Goal: Task Accomplishment & Management: Complete application form

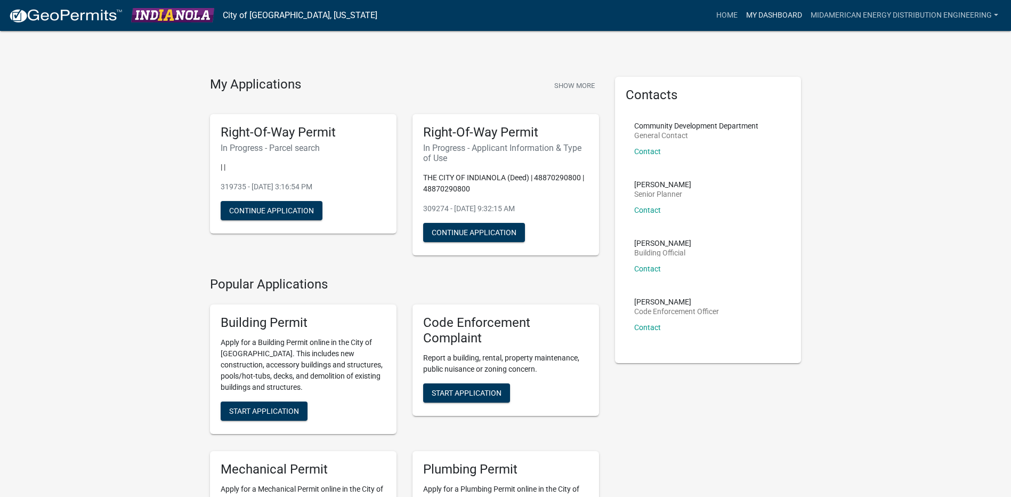
click at [775, 18] on link "My Dashboard" at bounding box center [774, 15] width 65 height 20
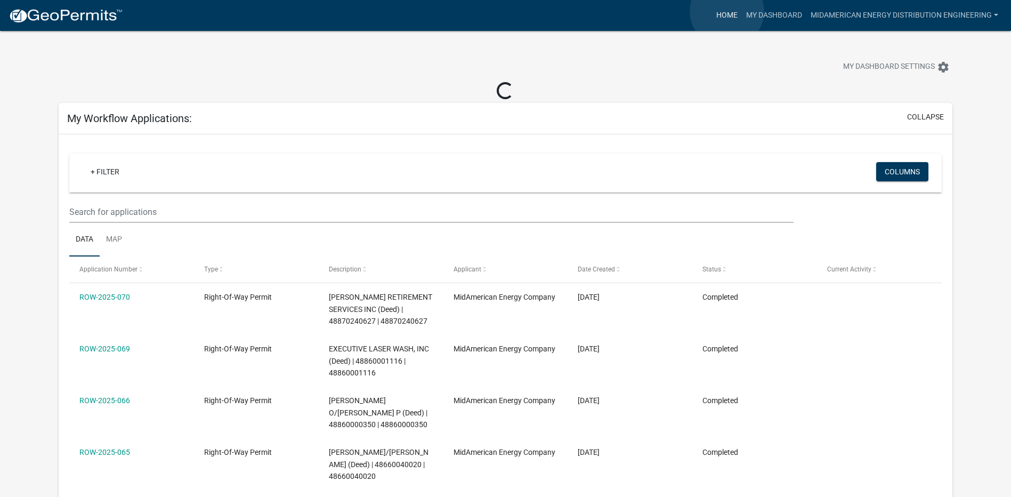
click at [727, 11] on link "Home" at bounding box center [727, 15] width 30 height 20
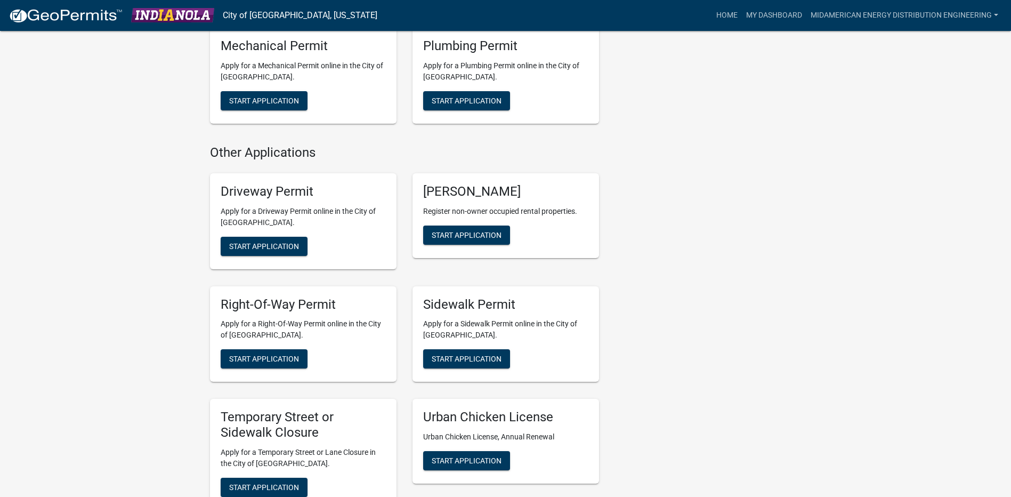
scroll to position [476, 0]
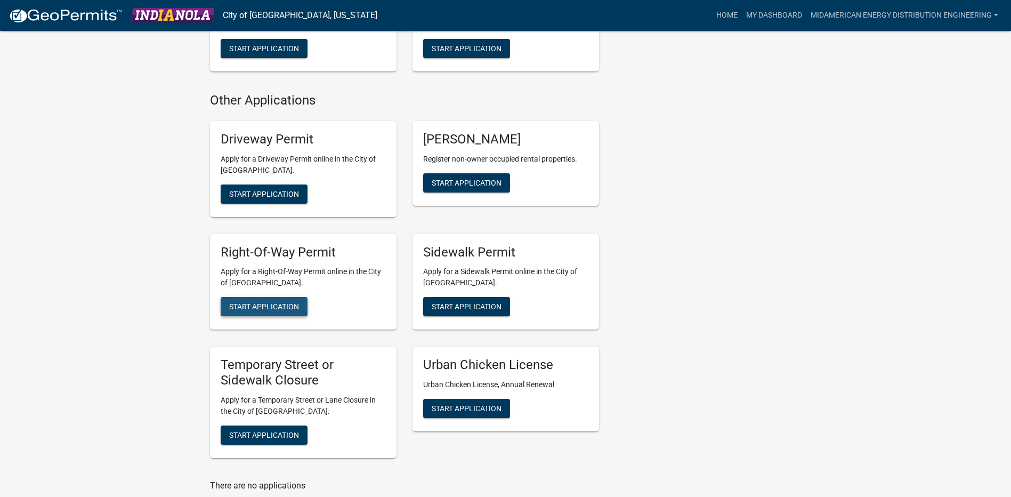
click at [292, 307] on span "Start Application" at bounding box center [264, 306] width 70 height 9
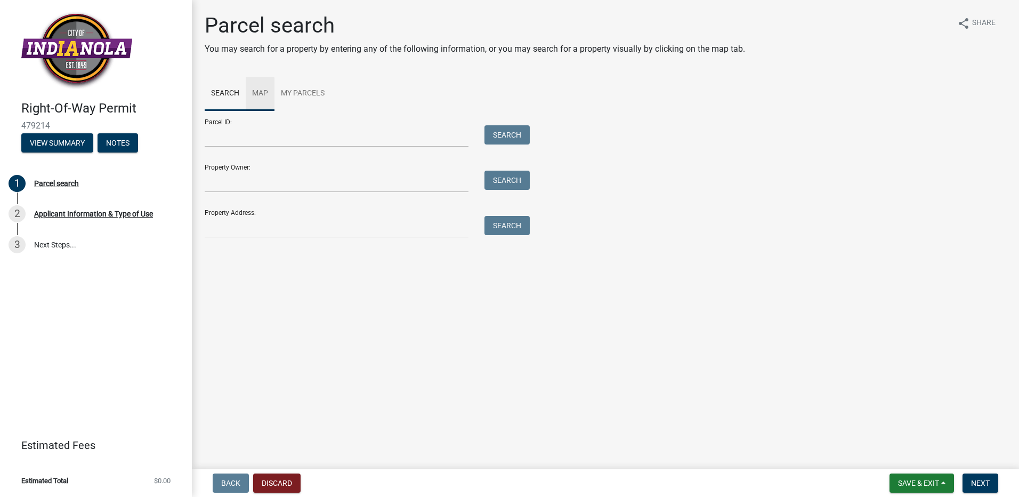
click at [261, 93] on link "Map" at bounding box center [260, 94] width 29 height 34
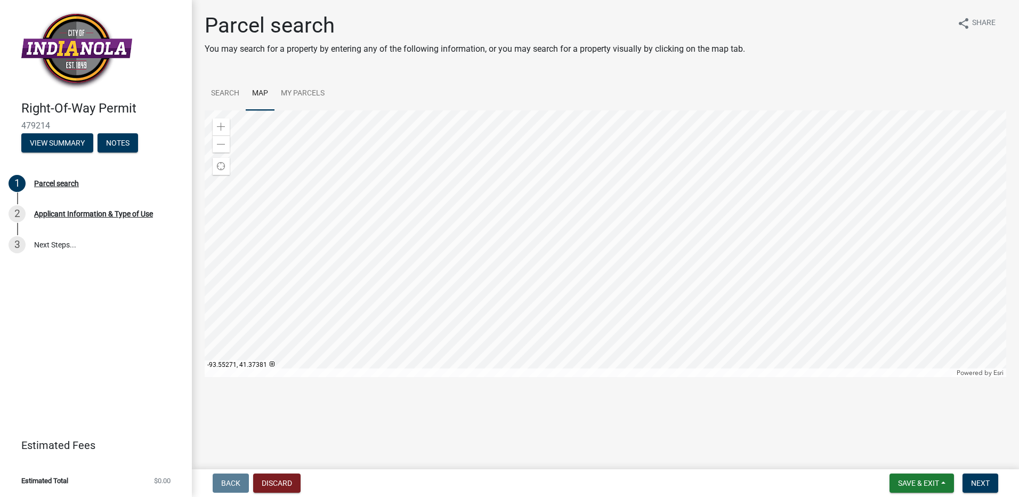
click at [626, 212] on div at bounding box center [606, 243] width 802 height 267
click at [221, 129] on span at bounding box center [221, 127] width 9 height 9
click at [658, 327] on div at bounding box center [606, 243] width 802 height 267
click at [621, 271] on div at bounding box center [606, 243] width 802 height 267
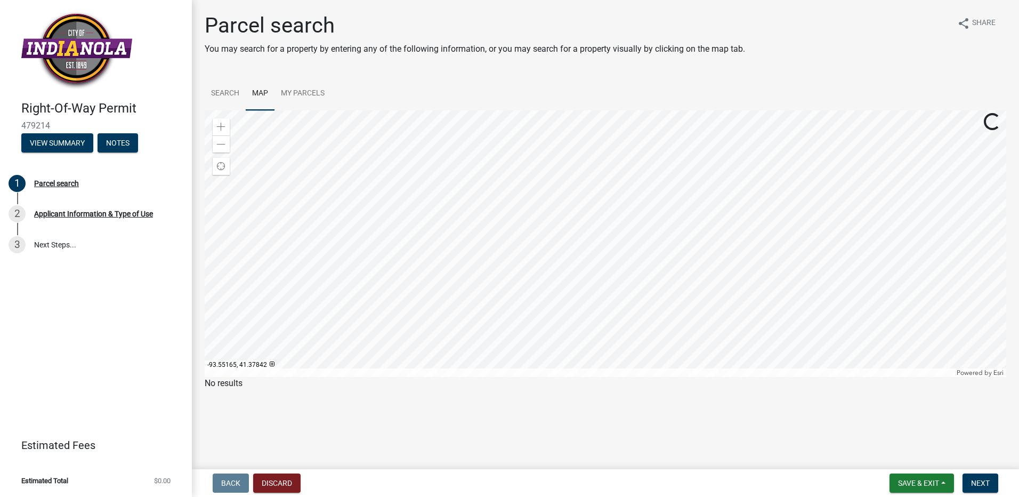
click at [616, 191] on div at bounding box center [606, 243] width 802 height 267
click at [221, 144] on span at bounding box center [221, 144] width 9 height 9
click at [521, 229] on div at bounding box center [606, 243] width 802 height 267
click at [219, 126] on span at bounding box center [221, 127] width 9 height 9
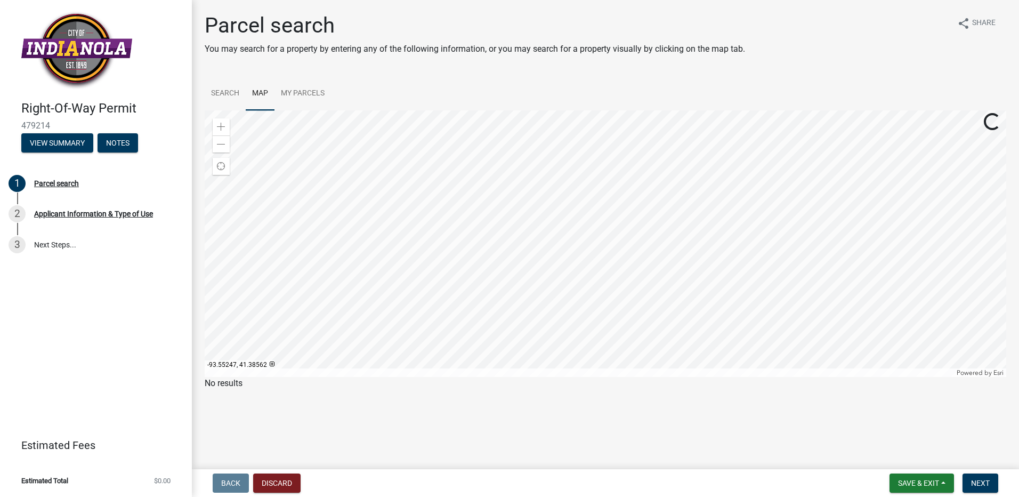
click at [573, 315] on div at bounding box center [606, 243] width 802 height 267
click at [625, 187] on div at bounding box center [606, 243] width 802 height 267
click at [525, 360] on div at bounding box center [606, 243] width 802 height 267
click at [223, 141] on span at bounding box center [221, 144] width 9 height 9
click at [603, 161] on div at bounding box center [606, 243] width 802 height 267
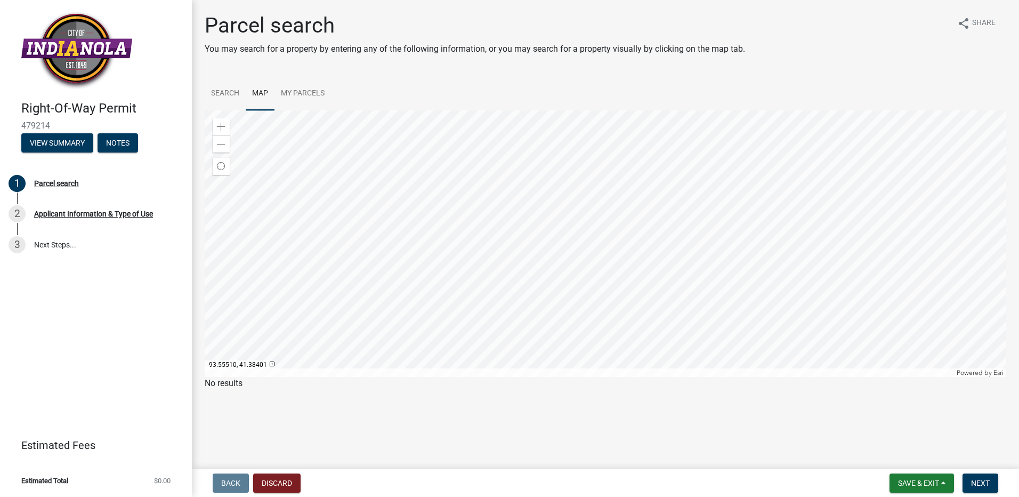
click at [551, 305] on div at bounding box center [606, 243] width 802 height 267
click at [218, 130] on span at bounding box center [221, 127] width 9 height 9
click at [519, 273] on div at bounding box center [606, 243] width 802 height 267
click at [219, 148] on span at bounding box center [221, 144] width 9 height 9
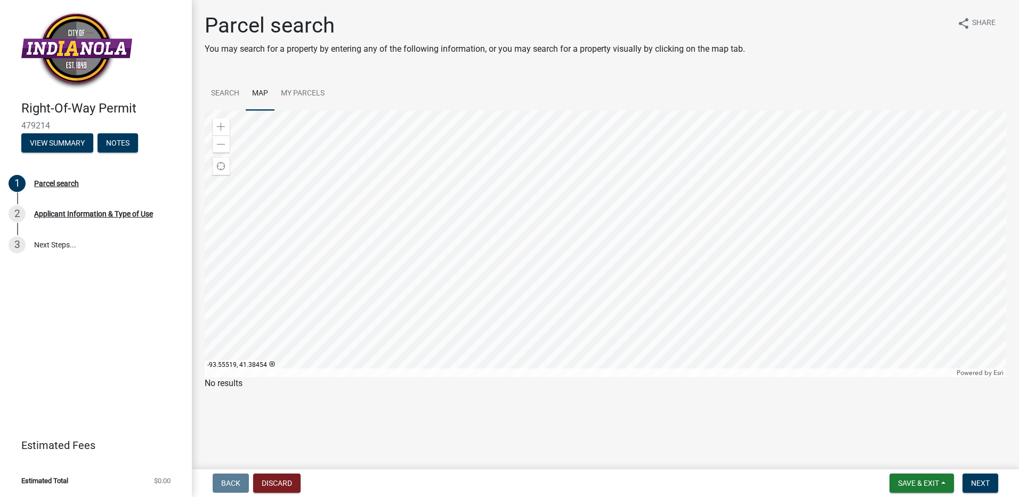
click at [602, 250] on div at bounding box center [606, 243] width 802 height 267
click at [225, 129] on span at bounding box center [221, 127] width 9 height 9
click at [593, 192] on div at bounding box center [606, 243] width 802 height 267
click at [564, 262] on div at bounding box center [606, 243] width 802 height 267
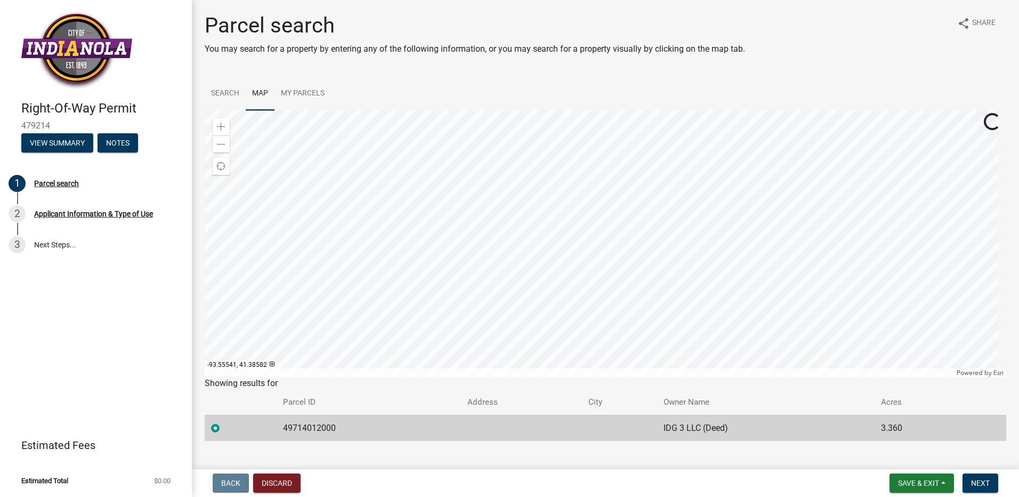
click at [585, 188] on div at bounding box center [606, 243] width 802 height 267
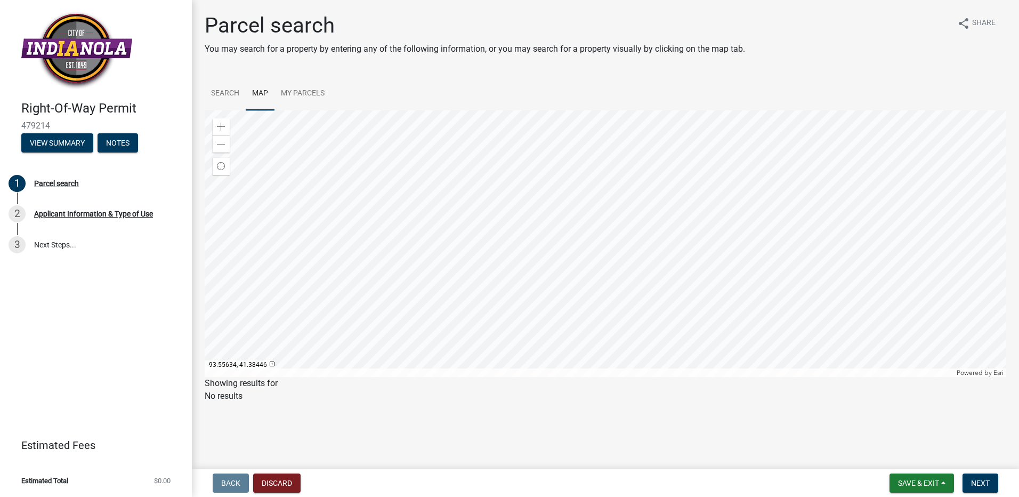
click at [566, 251] on div at bounding box center [606, 243] width 802 height 267
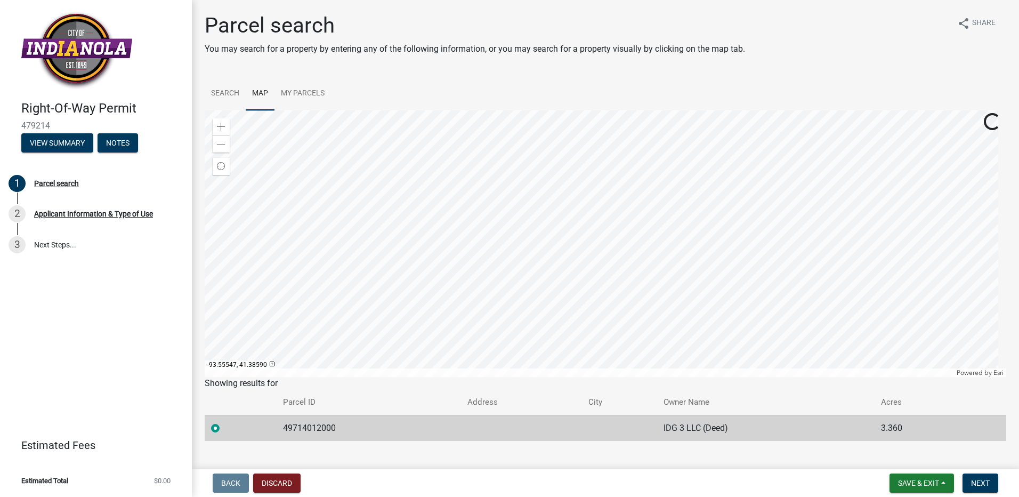
click at [576, 189] on div at bounding box center [606, 243] width 802 height 267
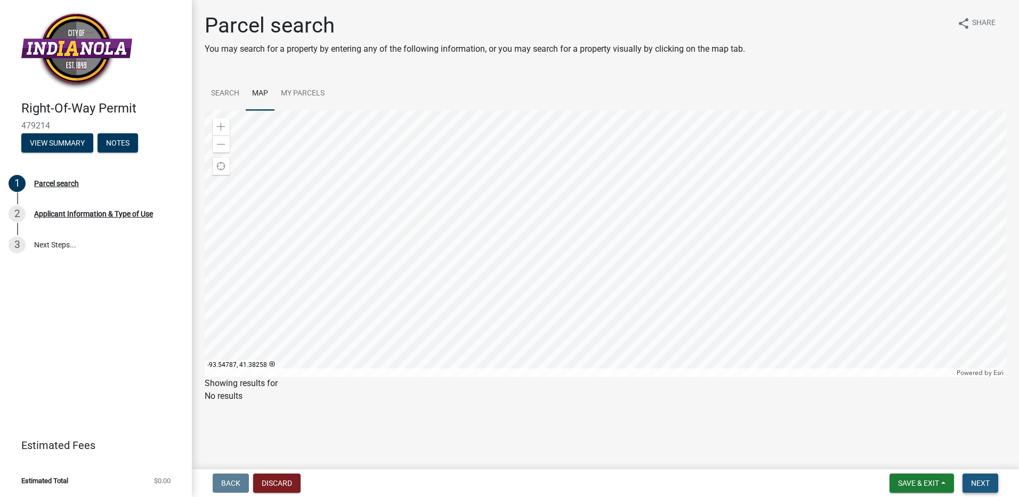
click at [979, 480] on span "Next" at bounding box center [980, 483] width 19 height 9
click at [979, 482] on span "Next" at bounding box center [980, 483] width 19 height 9
click at [568, 246] on div at bounding box center [606, 243] width 802 height 267
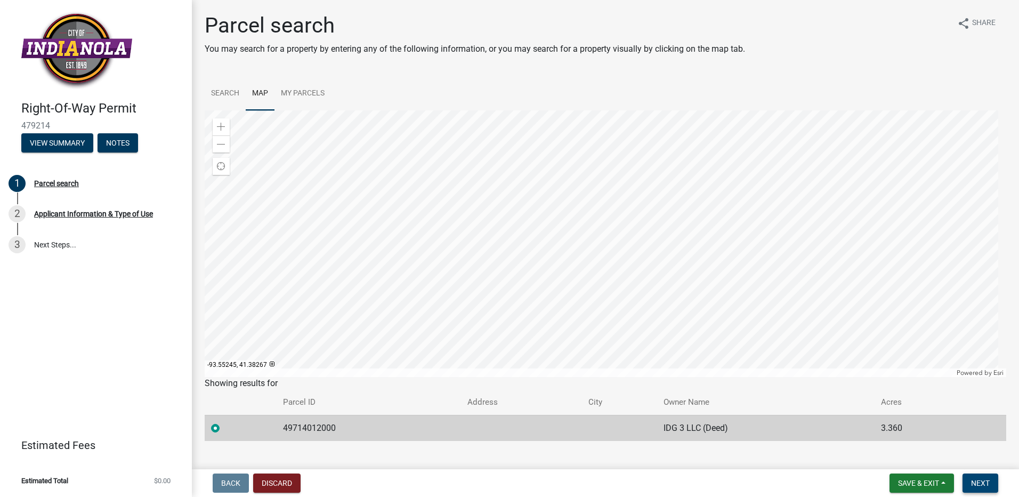
click at [968, 486] on button "Next" at bounding box center [981, 482] width 36 height 19
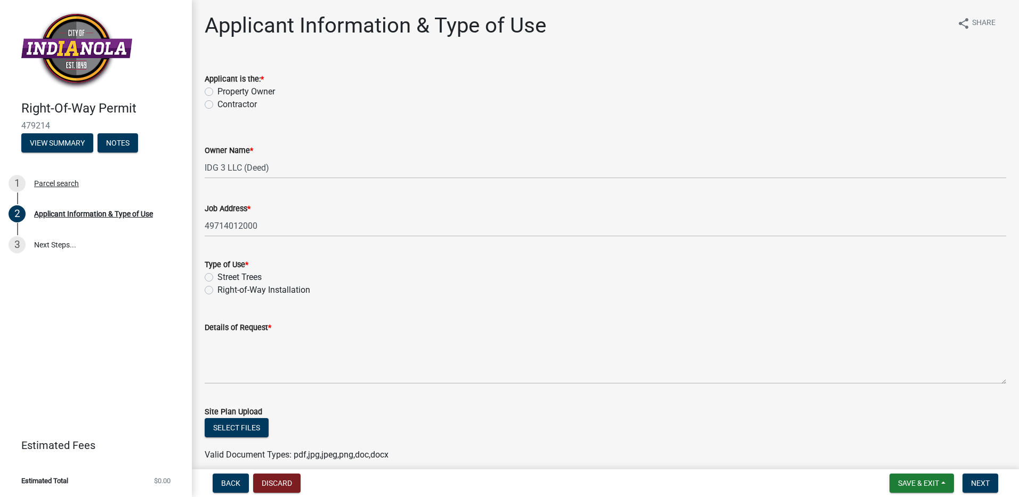
click at [238, 290] on label "Right-of-Way Installation" at bounding box center [264, 290] width 93 height 13
click at [224, 290] on input "Right-of-Way Installation" at bounding box center [221, 287] width 7 height 7
radio input "true"
click at [230, 107] on label "Contractor" at bounding box center [237, 104] width 39 height 13
click at [224, 105] on input "Contractor" at bounding box center [221, 101] width 7 height 7
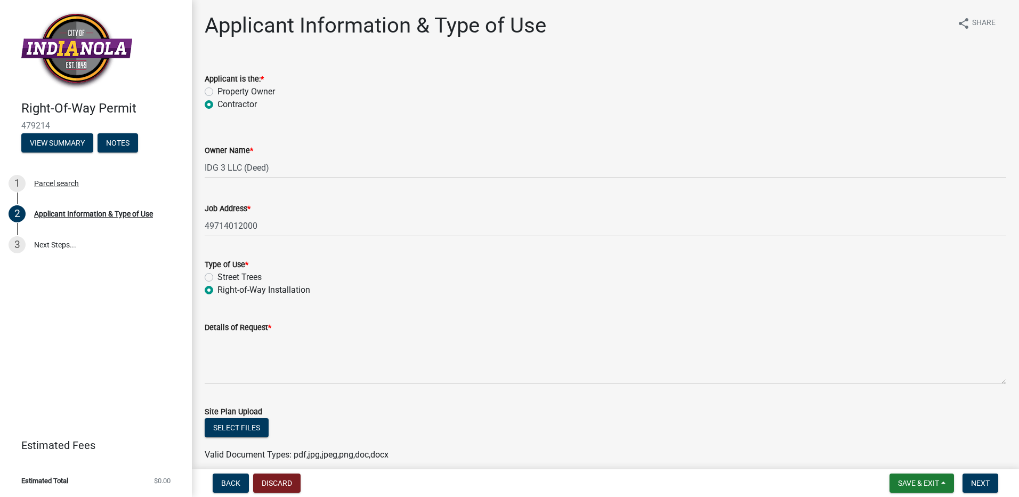
radio input "true"
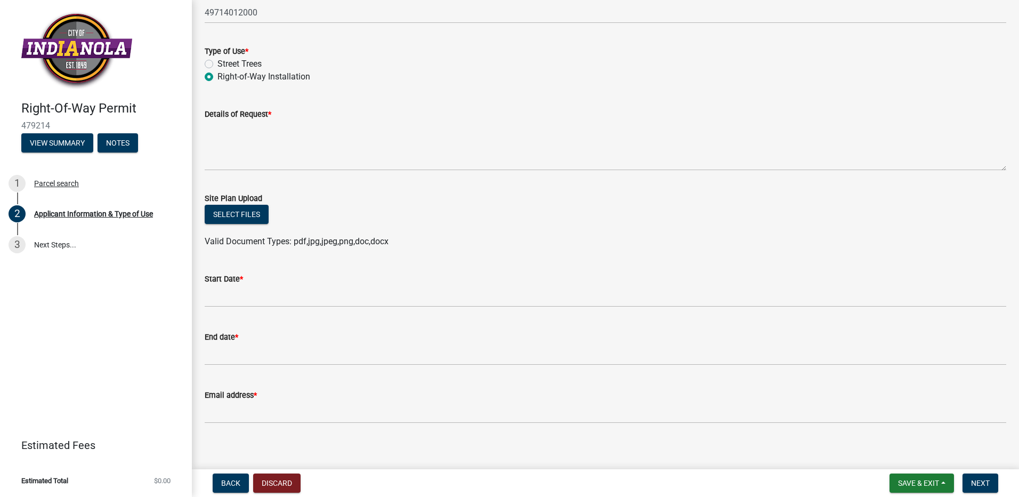
scroll to position [222, 0]
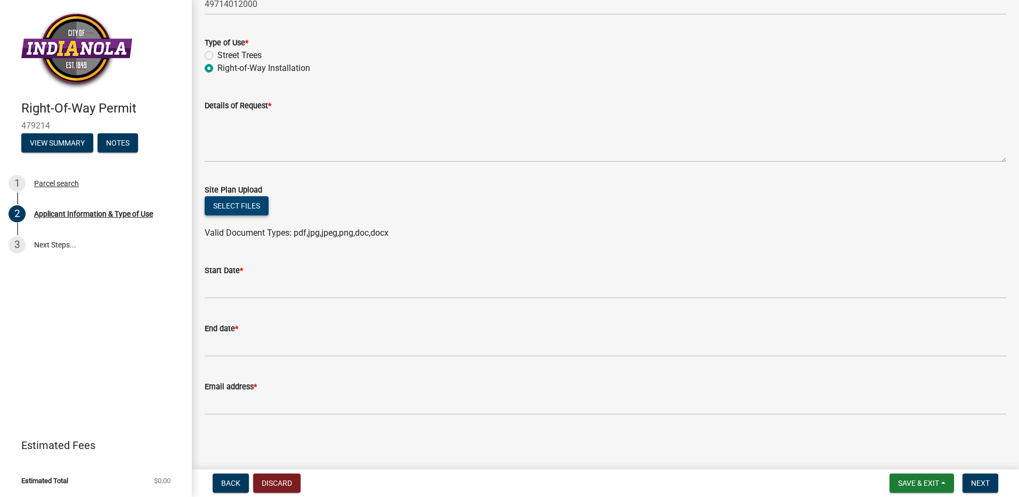
click at [247, 199] on button "Select files" at bounding box center [237, 205] width 64 height 19
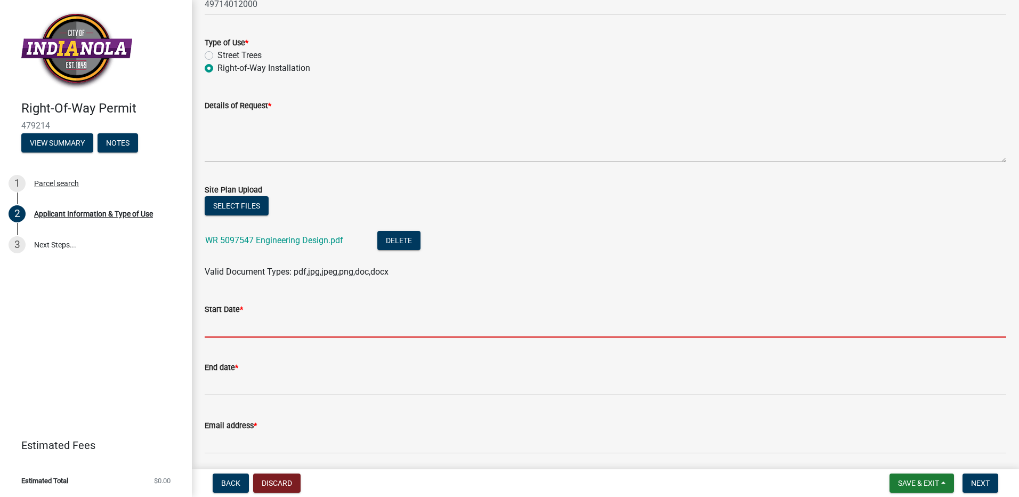
click at [268, 326] on input "Start Date *" at bounding box center [606, 327] width 802 height 22
click at [337, 325] on input "Start Date *" at bounding box center [606, 327] width 802 height 22
click at [273, 325] on input "Start Date *" at bounding box center [606, 327] width 802 height 22
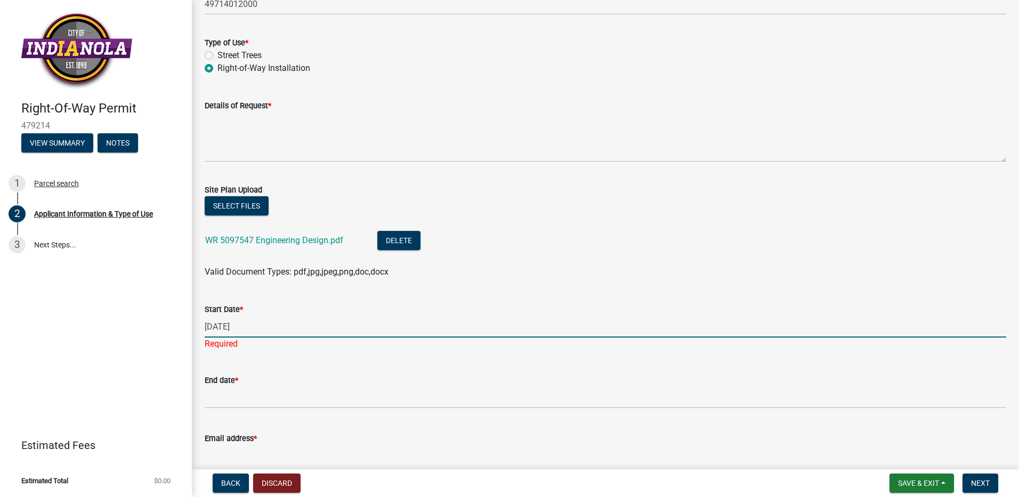
type input "[DATE]"
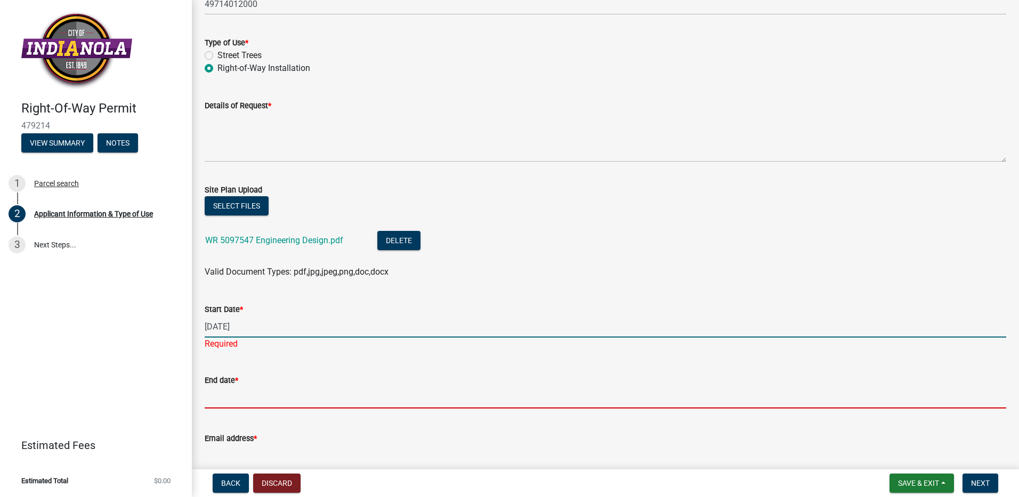
click at [249, 394] on input "End date *" at bounding box center [606, 397] width 802 height 22
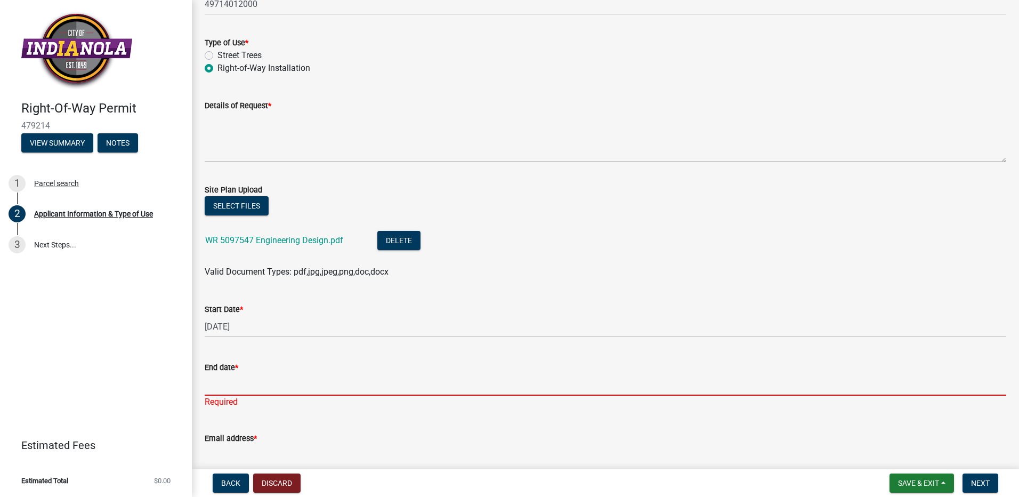
click at [290, 388] on input "End date *" at bounding box center [606, 385] width 802 height 22
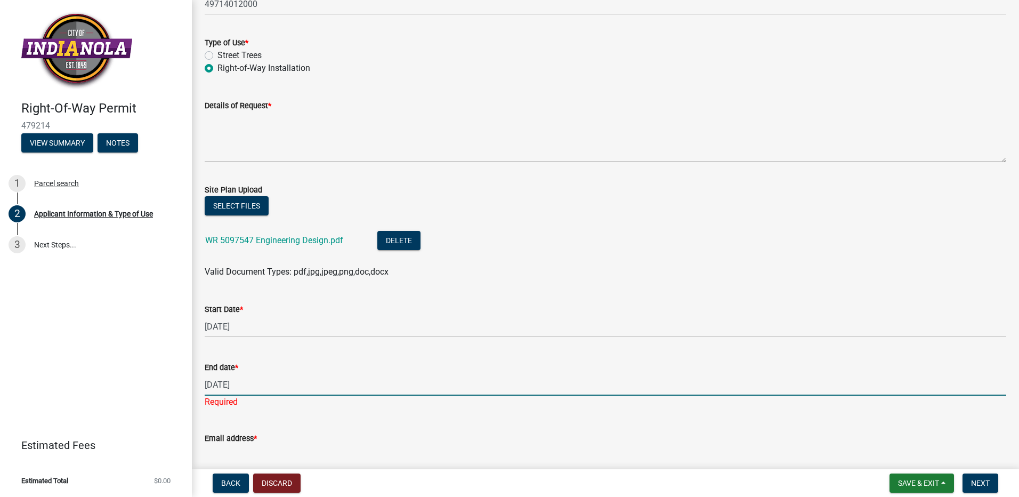
type input "[DATE]"
click at [326, 429] on div "Email address *" at bounding box center [606, 442] width 802 height 50
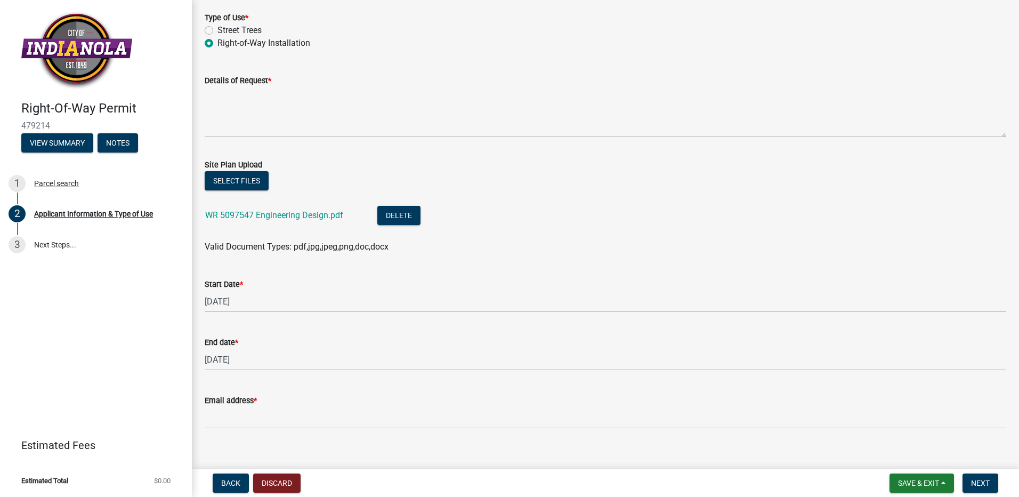
scroll to position [261, 0]
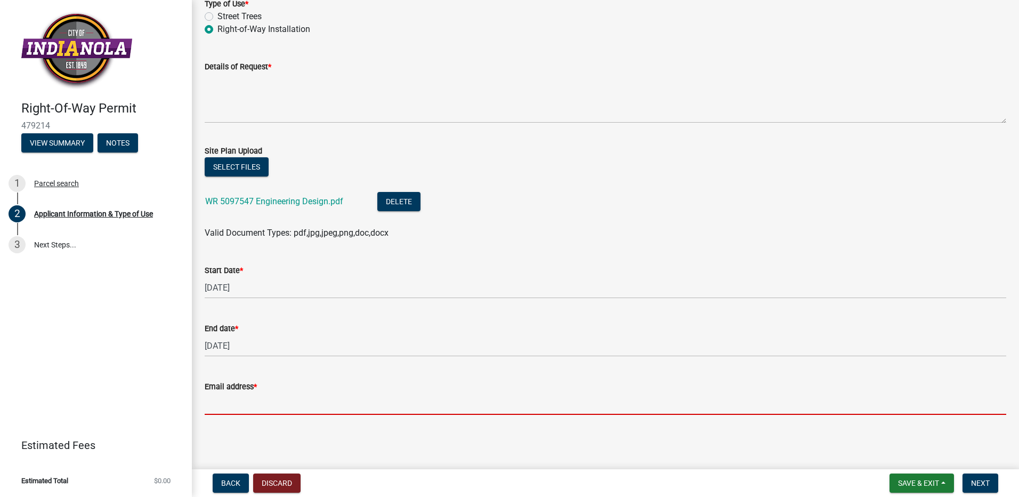
click at [244, 410] on input "Email address *" at bounding box center [606, 404] width 802 height 22
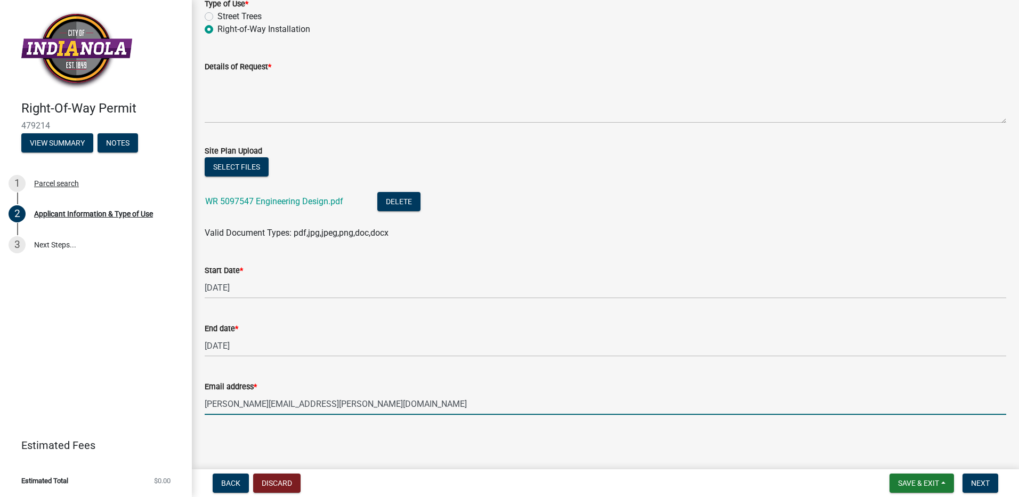
click at [291, 408] on input "[PERSON_NAME][EMAIL_ADDRESS][PERSON_NAME][DOMAIN_NAME]" at bounding box center [606, 404] width 802 height 22
type input "[PERSON_NAME][EMAIL_ADDRESS][PERSON_NAME][DOMAIN_NAME]"
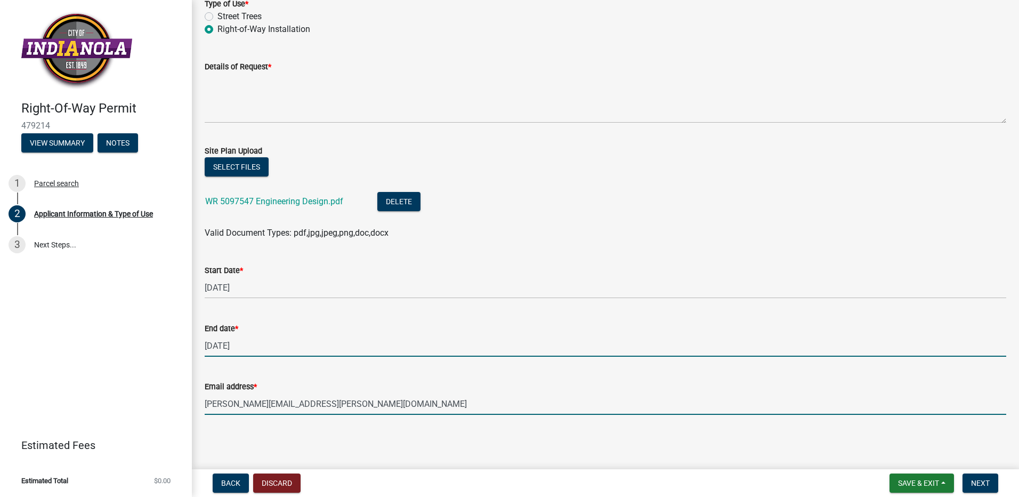
click at [286, 351] on input "[DATE]" at bounding box center [606, 346] width 802 height 22
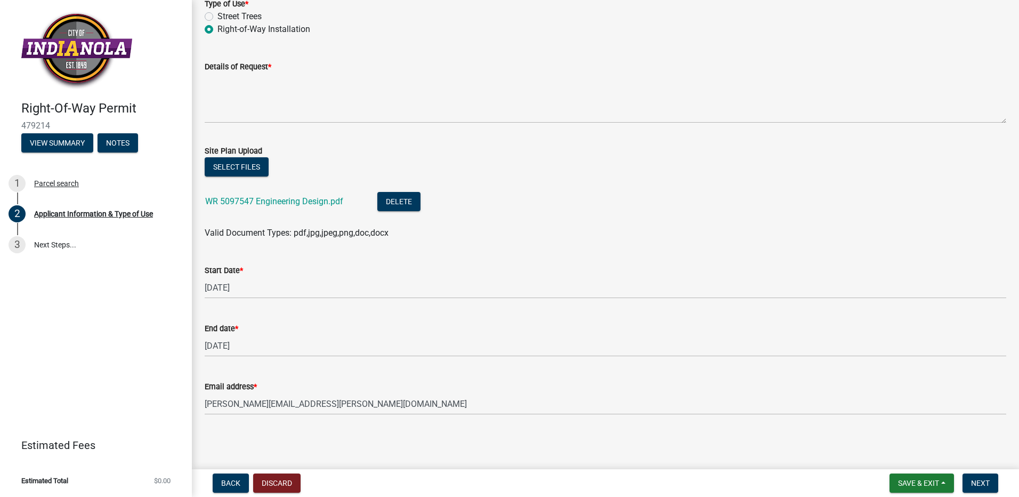
click at [464, 363] on wm-data-entity-input "End date * [DATE]" at bounding box center [606, 336] width 802 height 58
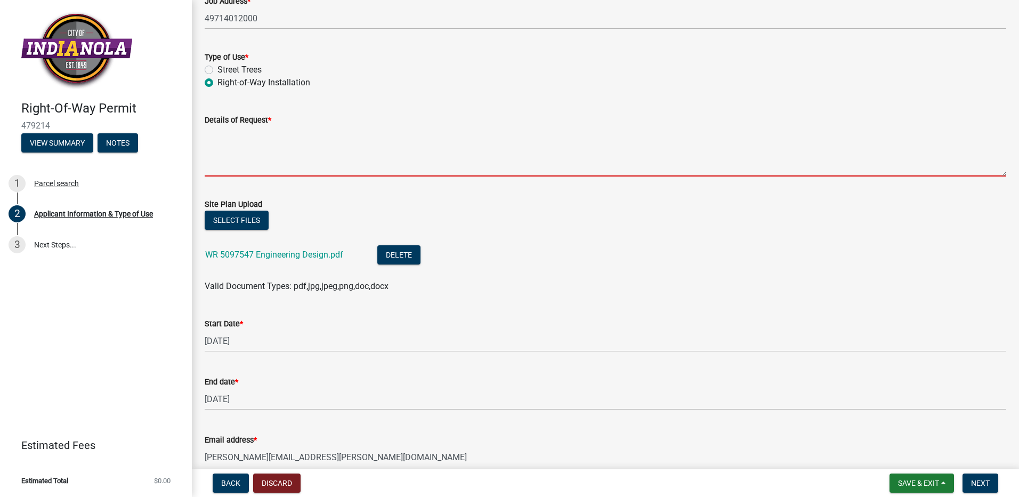
click at [292, 174] on textarea "Details of Request *" at bounding box center [606, 151] width 802 height 50
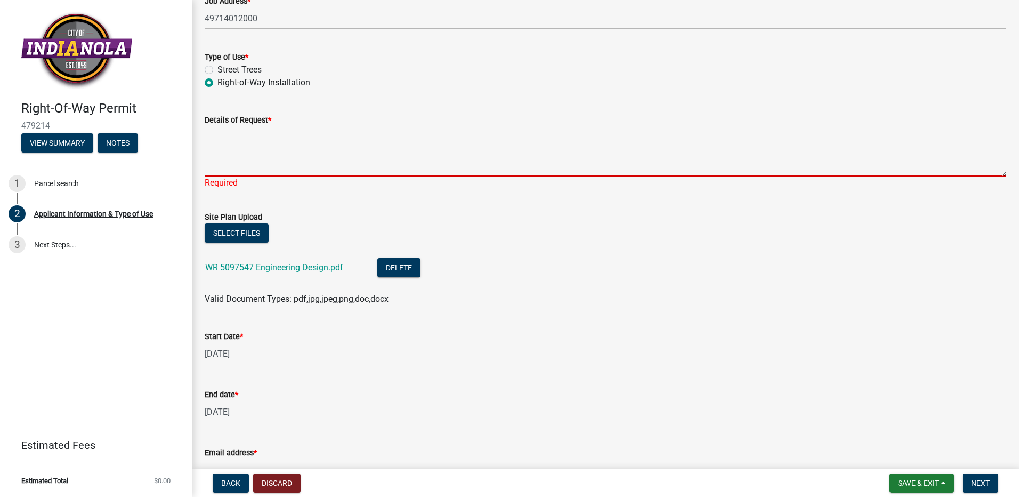
click at [309, 166] on textarea "Details of Request *" at bounding box center [606, 151] width 802 height 50
paste textarea "INSTALL APPROX. 714' OF 2" PLS 60# MAIN FOR SUMMERCREST HILLS NORTH EXTENSION T…"
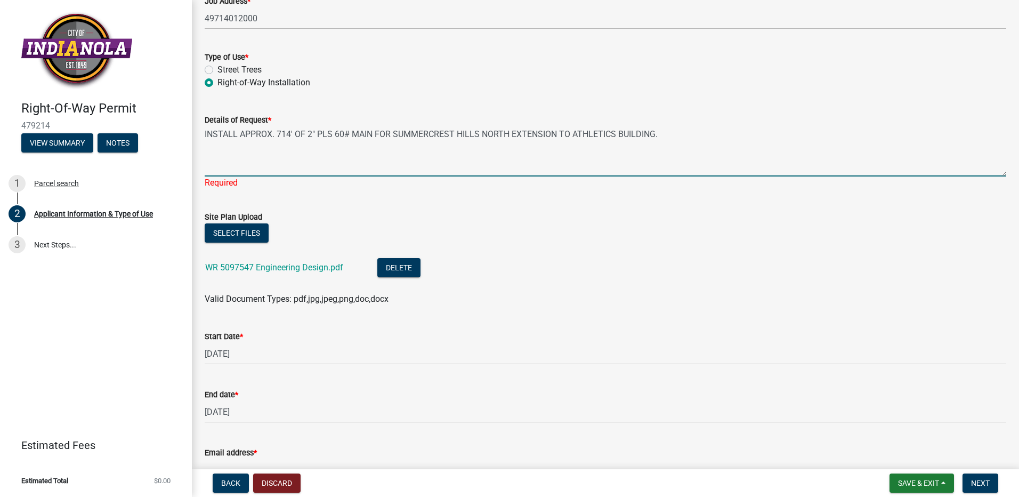
type textarea "INSTALL APPROX. 714' OF 2" PLS 60# MAIN FOR SUMMERCREST HILLS NORTH EXTENSION T…"
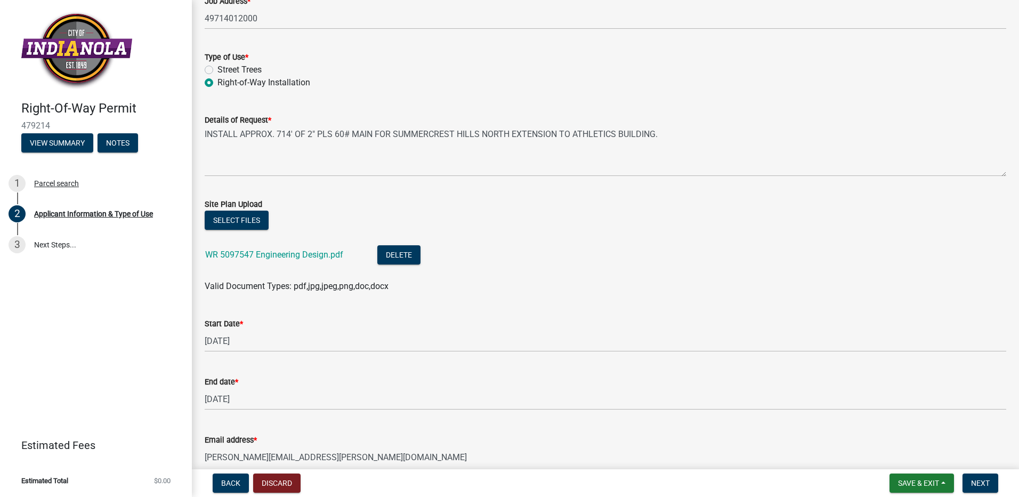
click at [718, 249] on ul "WR 5097547 Engineering Design.pdf Delete" at bounding box center [606, 255] width 802 height 47
click at [993, 480] on button "Next" at bounding box center [981, 482] width 36 height 19
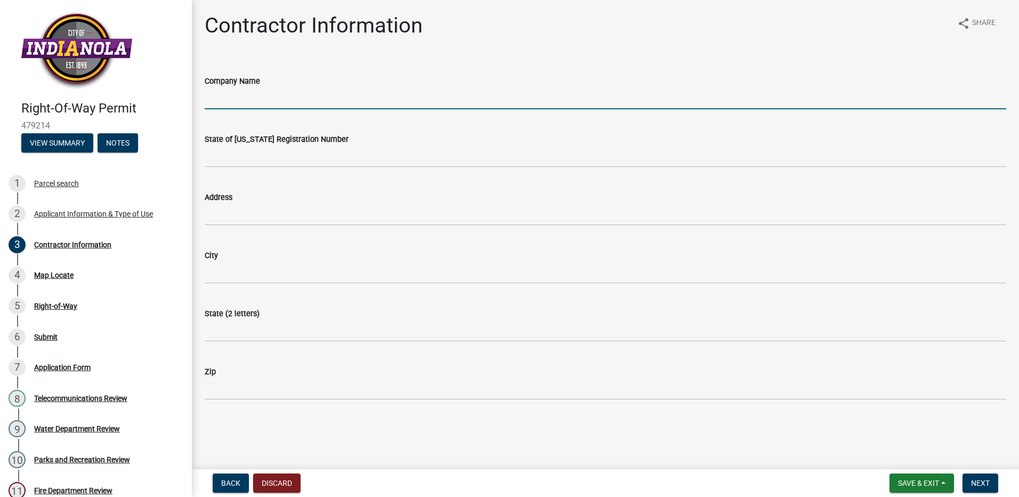
click at [284, 100] on input "Company Name" at bounding box center [606, 98] width 802 height 22
type input "MidAmerican Energy Co"
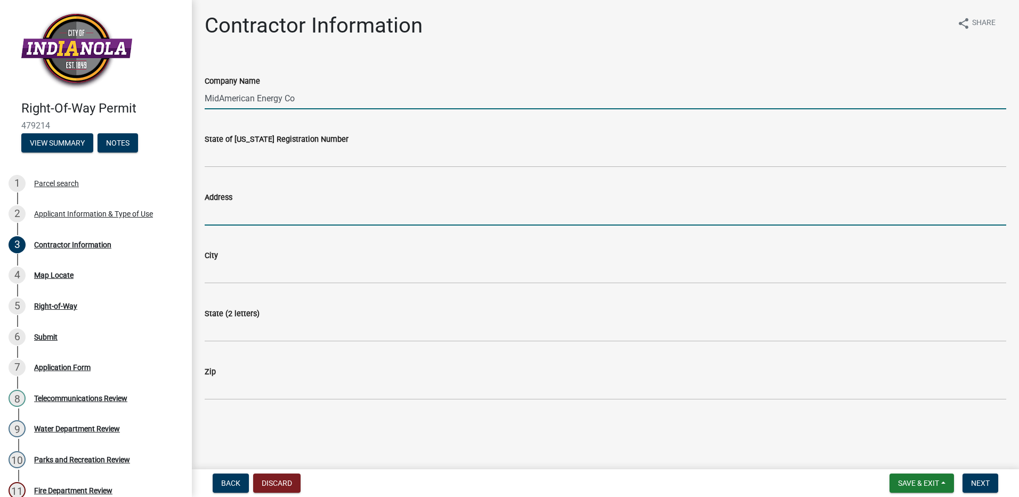
type input "[STREET_ADDRESS][PERSON_NAME]"
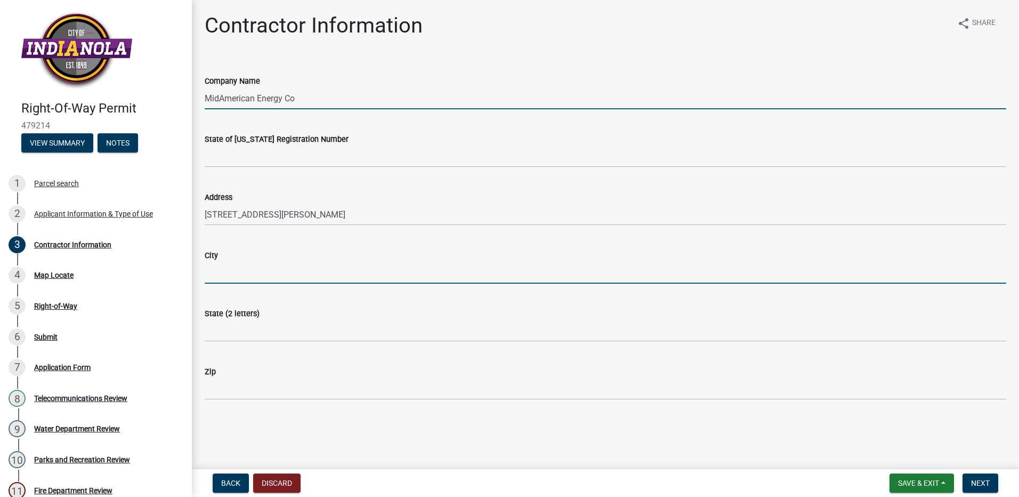
type input "Urbandale"
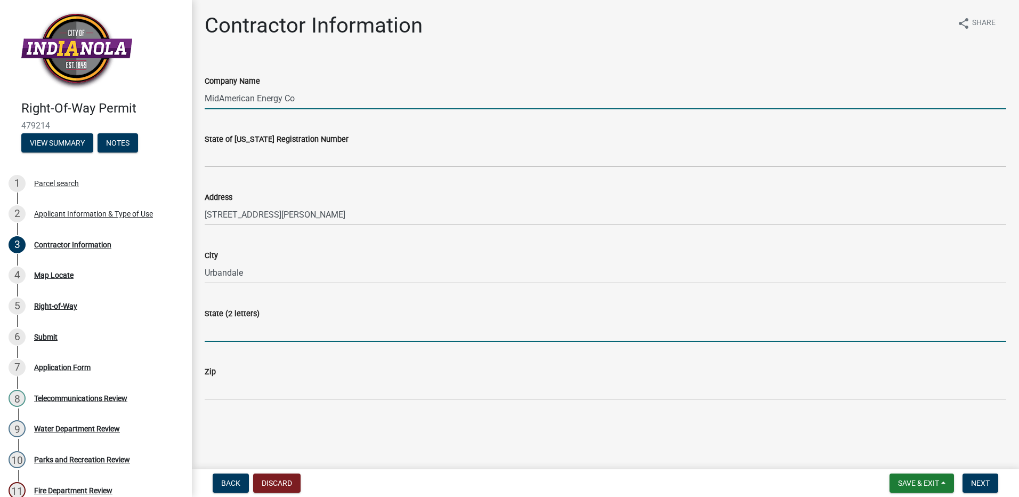
type input "IA"
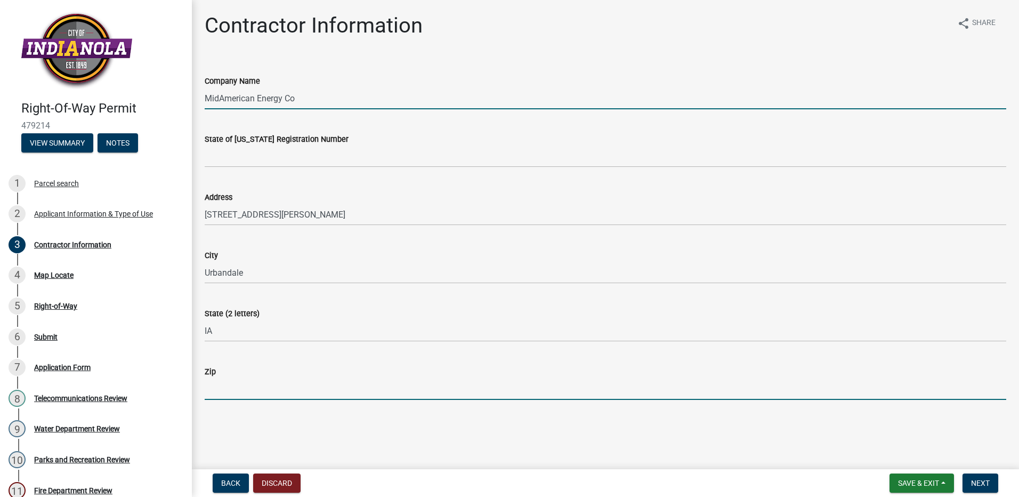
type input "50322"
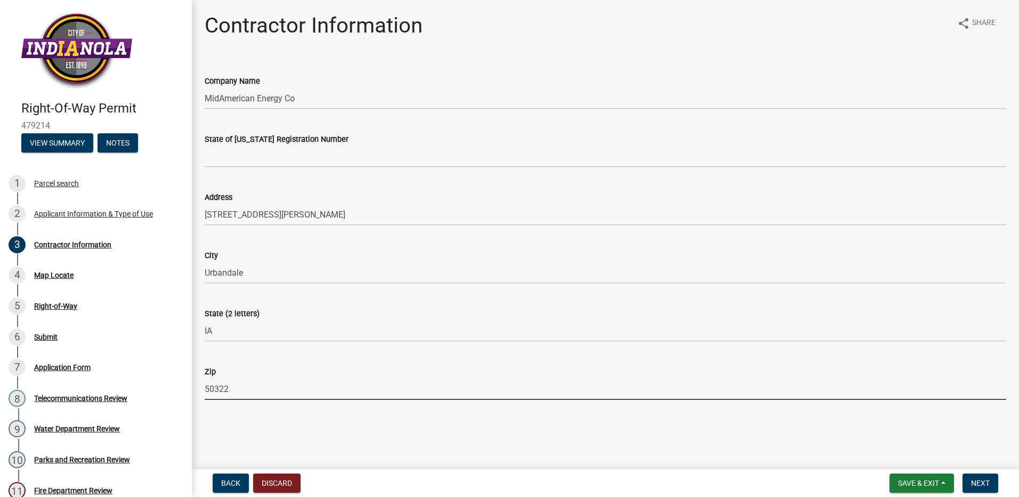
click at [240, 384] on input "50322" at bounding box center [606, 389] width 802 height 22
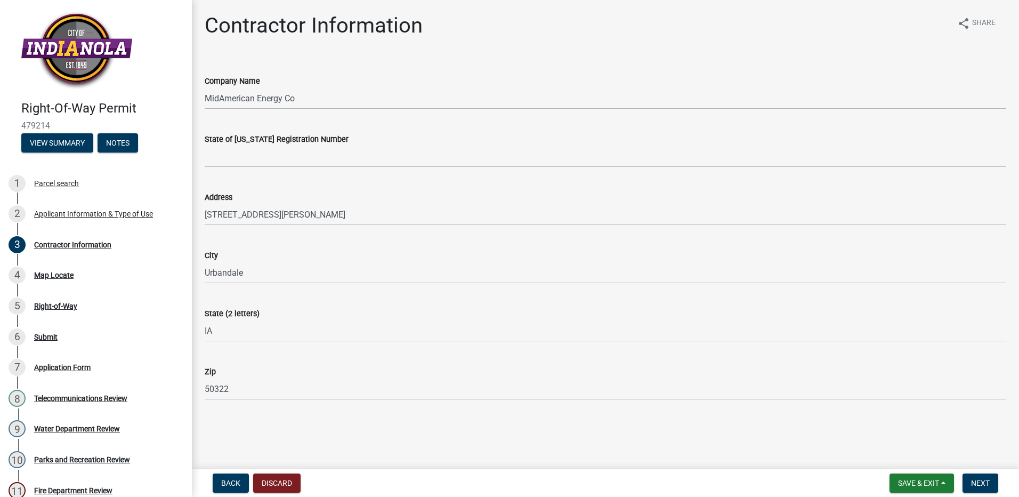
click at [311, 245] on div "City [GEOGRAPHIC_DATA]" at bounding box center [606, 259] width 802 height 50
click at [971, 479] on button "Next" at bounding box center [981, 482] width 36 height 19
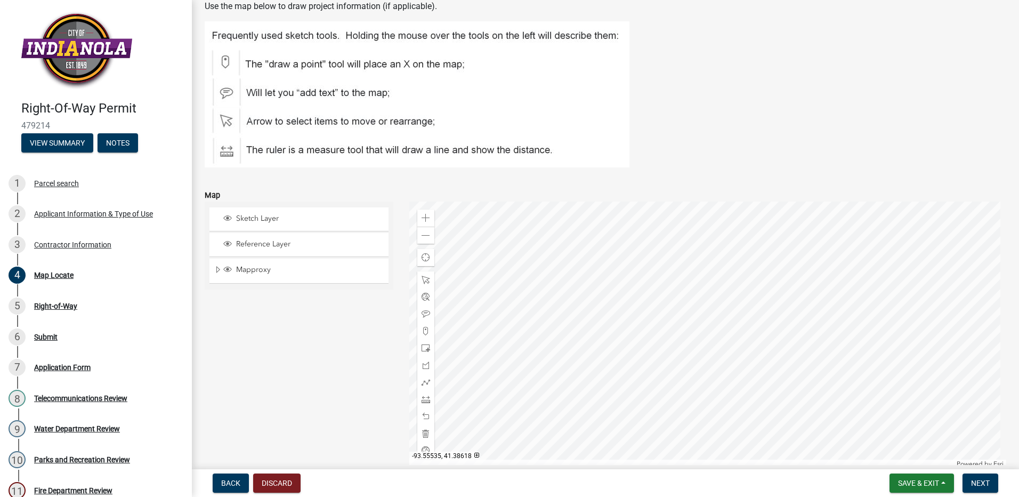
scroll to position [107, 0]
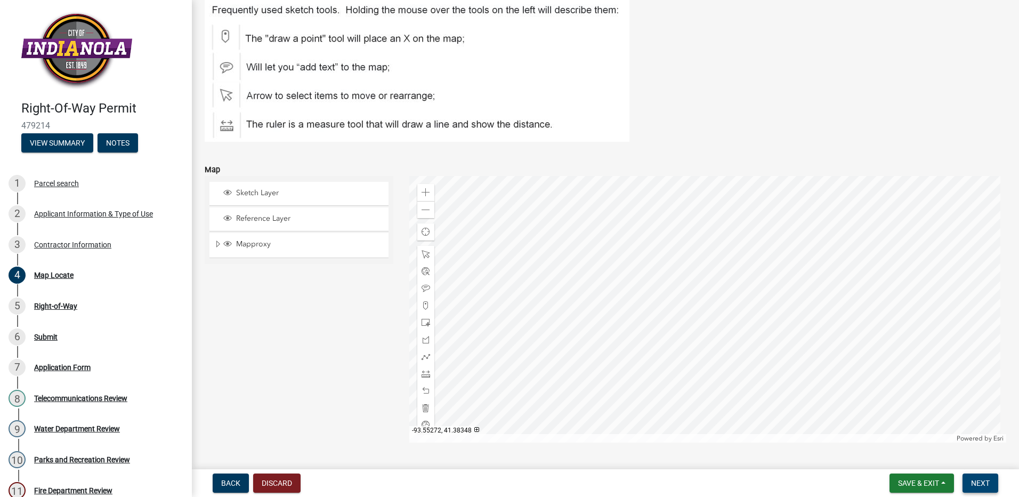
click at [978, 484] on span "Next" at bounding box center [980, 483] width 19 height 9
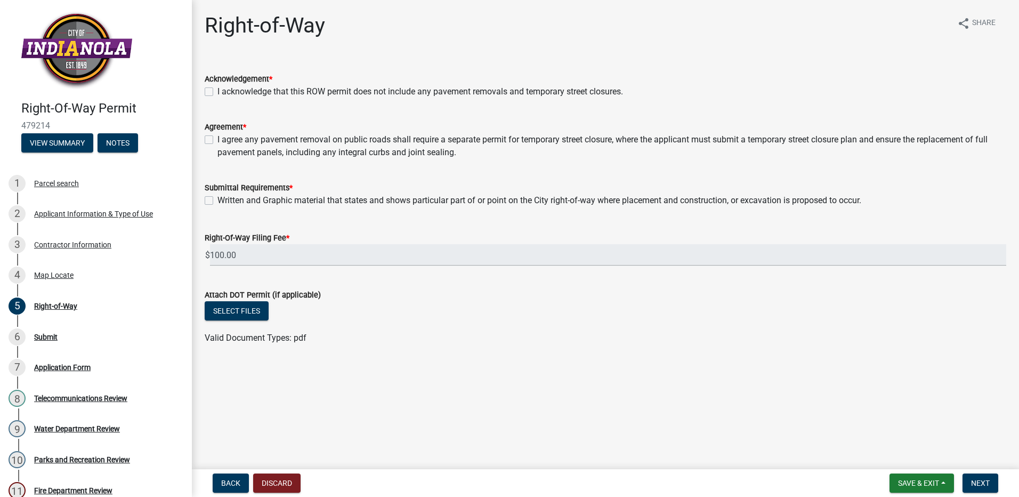
click at [409, 93] on label "I acknowledge that this ROW permit does not include any pavement removals and t…" at bounding box center [421, 91] width 406 height 13
click at [224, 92] on input "I acknowledge that this ROW permit does not include any pavement removals and t…" at bounding box center [221, 88] width 7 height 7
checkbox input "true"
click at [244, 140] on label "I agree any pavement removal on public roads shall require a separate permit fo…" at bounding box center [612, 146] width 789 height 26
click at [224, 140] on input "I agree any pavement removal on public roads shall require a separate permit fo…" at bounding box center [221, 136] width 7 height 7
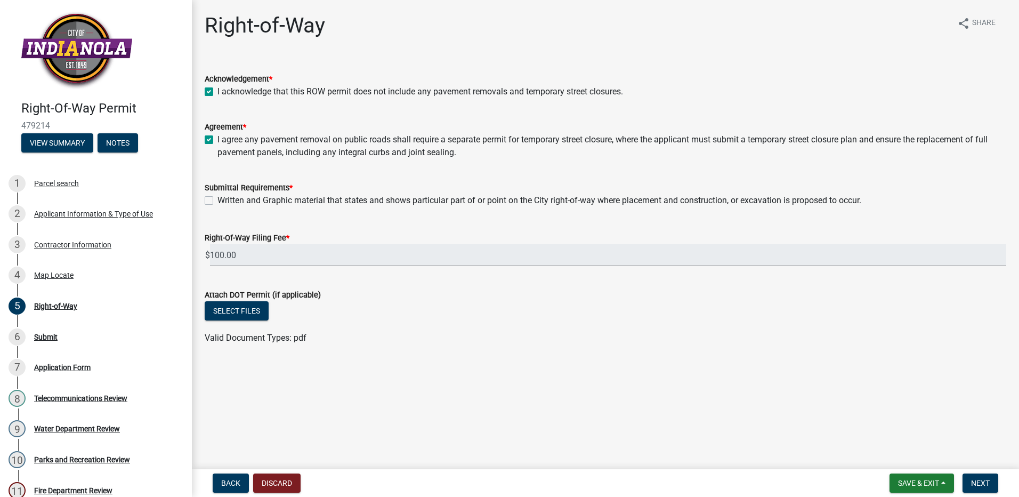
checkbox input "true"
click at [248, 196] on label "Written and Graphic material that states and shows particular part of or point …" at bounding box center [540, 200] width 644 height 13
click at [224, 196] on input "Written and Graphic material that states and shows particular part of or point …" at bounding box center [221, 197] width 7 height 7
checkbox input "true"
click at [980, 482] on span "Next" at bounding box center [980, 483] width 19 height 9
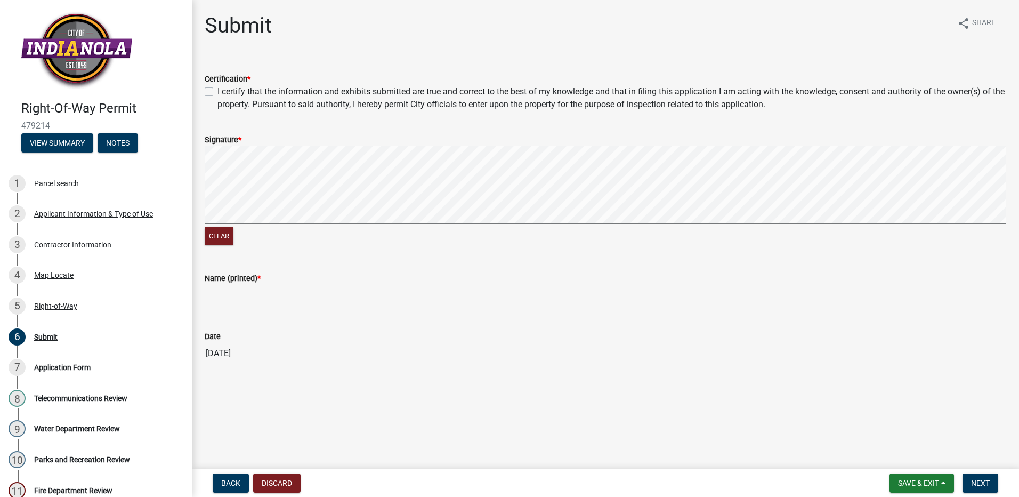
click at [218, 92] on label "I certify that the information and exhibits submitted are true and correct to t…" at bounding box center [612, 98] width 789 height 26
click at [218, 92] on input "I certify that the information and exhibits submitted are true and correct to t…" at bounding box center [221, 88] width 7 height 7
checkbox input "true"
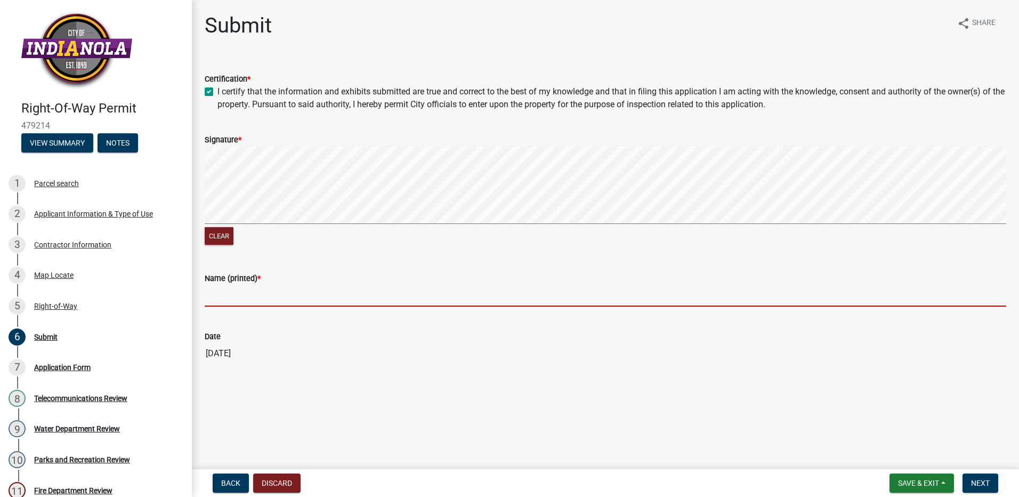
click at [236, 305] on input "Name (printed) *" at bounding box center [606, 296] width 802 height 22
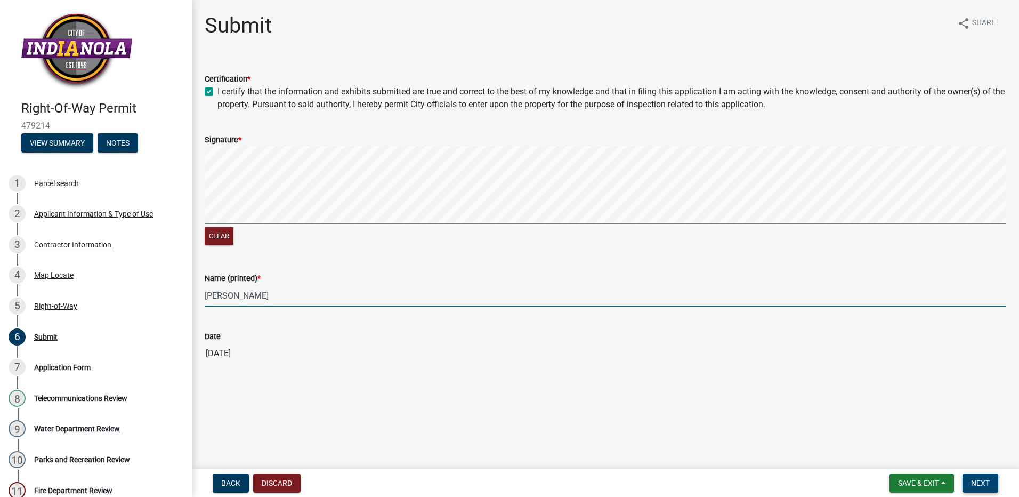
type input "[PERSON_NAME]"
click at [992, 483] on button "Next" at bounding box center [981, 482] width 36 height 19
